Goal: Task Accomplishment & Management: Use online tool/utility

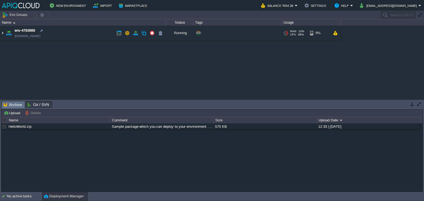
click at [2, 31] on img at bounding box center [2, 33] width 4 height 15
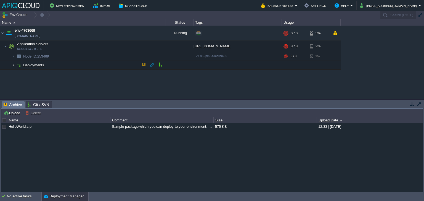
click at [12, 66] on img at bounding box center [13, 65] width 3 height 9
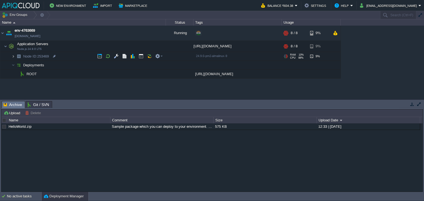
click at [12, 58] on img at bounding box center [13, 56] width 3 height 9
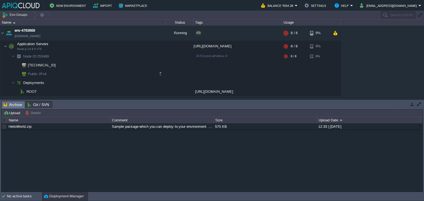
click at [35, 74] on span "Public IPv4" at bounding box center [37, 74] width 20 height 9
click at [23, 73] on img at bounding box center [22, 74] width 8 height 9
click at [159, 74] on button "button" at bounding box center [160, 73] width 5 height 5
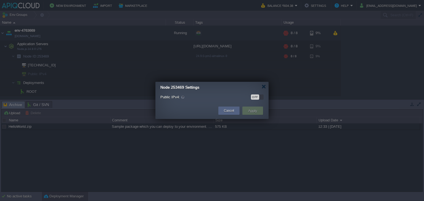
click at [258, 96] on div "OFF" at bounding box center [255, 97] width 8 height 5
click at [255, 111] on button "Apply" at bounding box center [252, 111] width 12 height 7
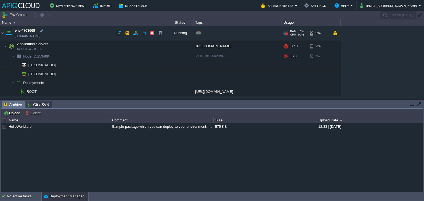
click at [40, 36] on link "[DOMAIN_NAME]" at bounding box center [28, 36] width 26 height 6
click at [136, 34] on button "button" at bounding box center [135, 33] width 5 height 5
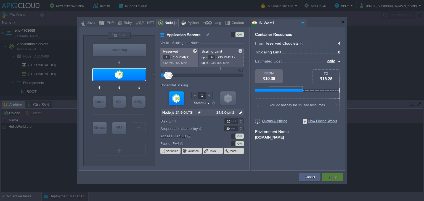
click at [218, 56] on div at bounding box center [216, 56] width 3 height 2
type input "10"
click at [218, 56] on div at bounding box center [216, 56] width 3 height 2
click at [335, 178] on button "Apply" at bounding box center [332, 178] width 8 height 6
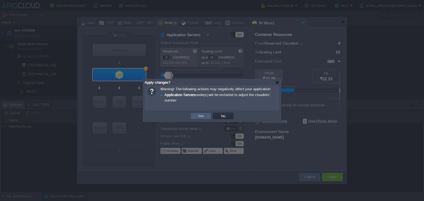
click at [205, 118] on button "Yes" at bounding box center [200, 116] width 9 height 5
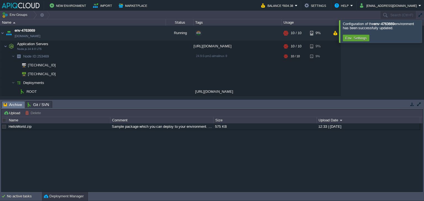
click at [424, 35] on div at bounding box center [430, 31] width 0 height 22
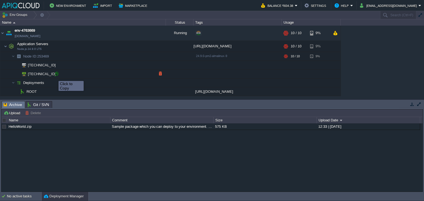
click at [55, 76] on div at bounding box center [56, 73] width 5 height 5
click at [57, 73] on div at bounding box center [56, 73] width 5 height 5
click at [56, 74] on div at bounding box center [56, 73] width 5 height 5
click at [56, 76] on div at bounding box center [56, 73] width 5 height 5
